Goal: Information Seeking & Learning: Learn about a topic

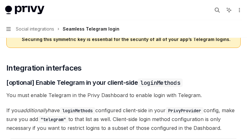
scroll to position [407, 0]
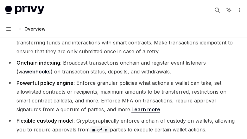
scroll to position [776, 0]
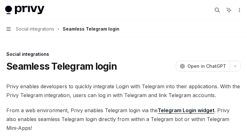
scroll to position [869, 0]
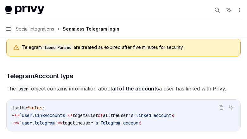
scroll to position [1073, 0]
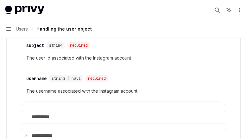
scroll to position [559, 0]
